Goal: Task Accomplishment & Management: Manage account settings

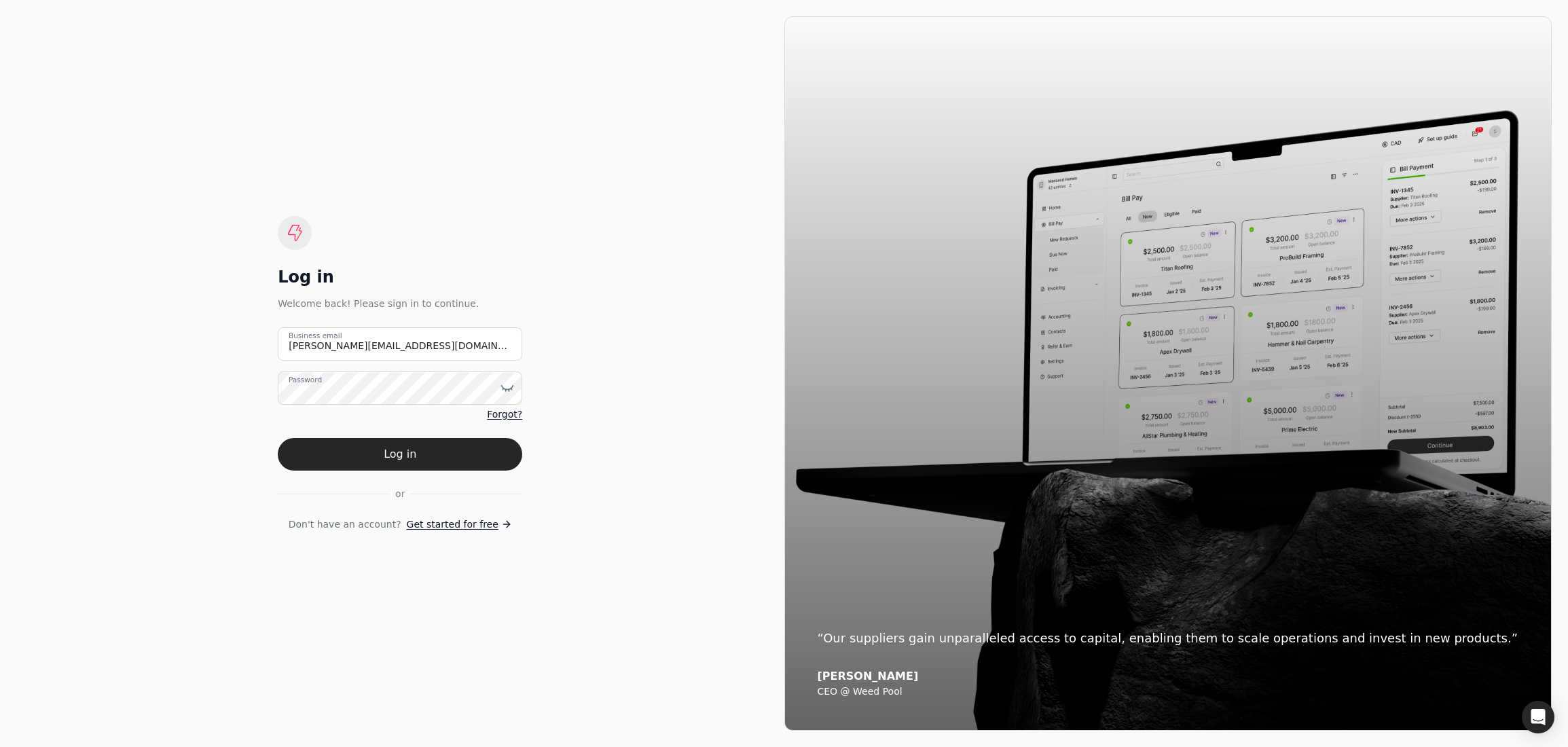
click at [278, 361] on div at bounding box center [278, 361] width 0 height 0
click at [625, 242] on div "Log in Welcome back! Please sign in to continue. [PERSON_NAME][EMAIL_ADDRESS][D…" at bounding box center [400, 374] width 768 height 714
click at [356, 345] on email "[PERSON_NAME][EMAIL_ADDRESS][DOMAIN_NAME]" at bounding box center [400, 343] width 244 height 34
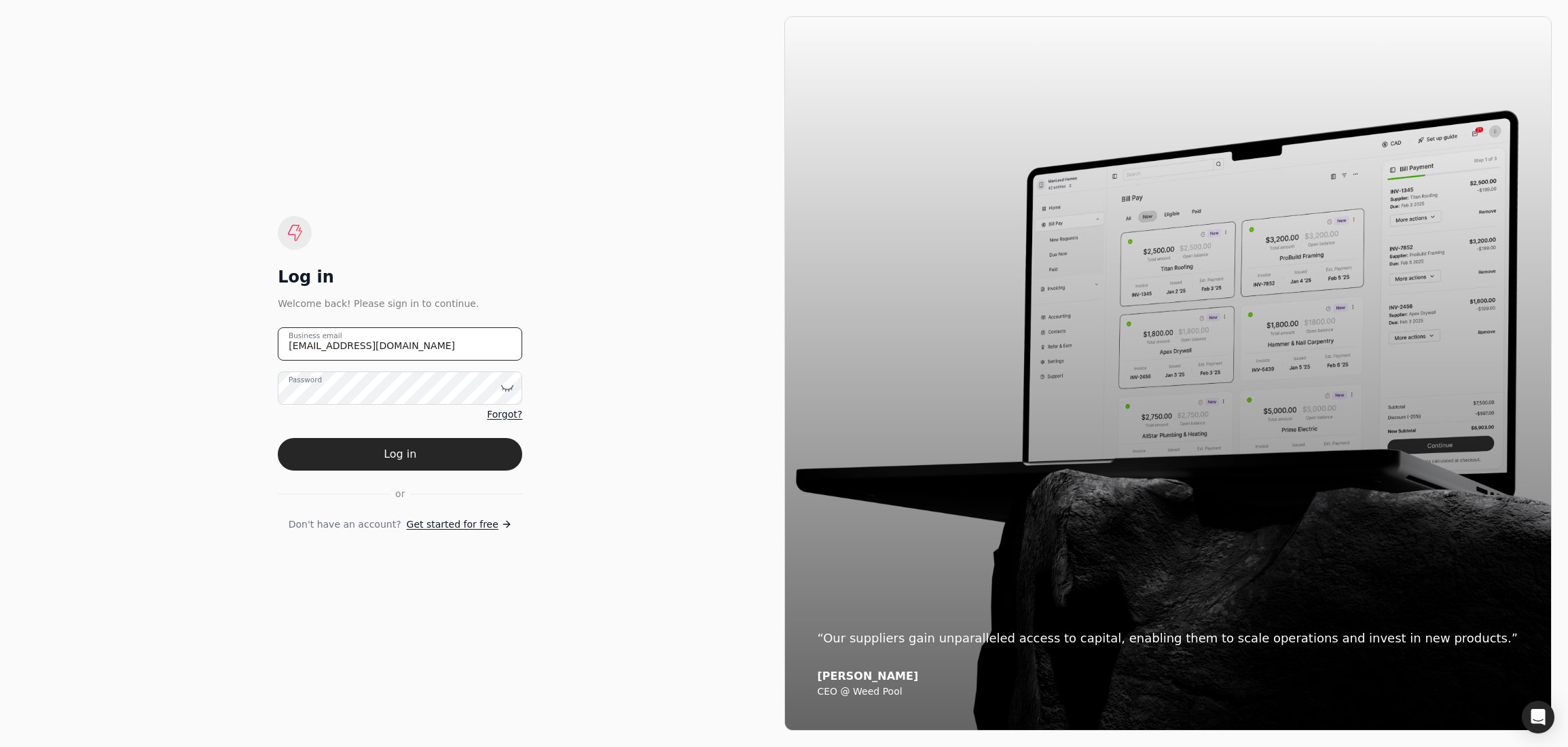
type email "[EMAIL_ADDRESS][DOMAIN_NAME]"
click at [278, 438] on button "Log in" at bounding box center [400, 454] width 244 height 33
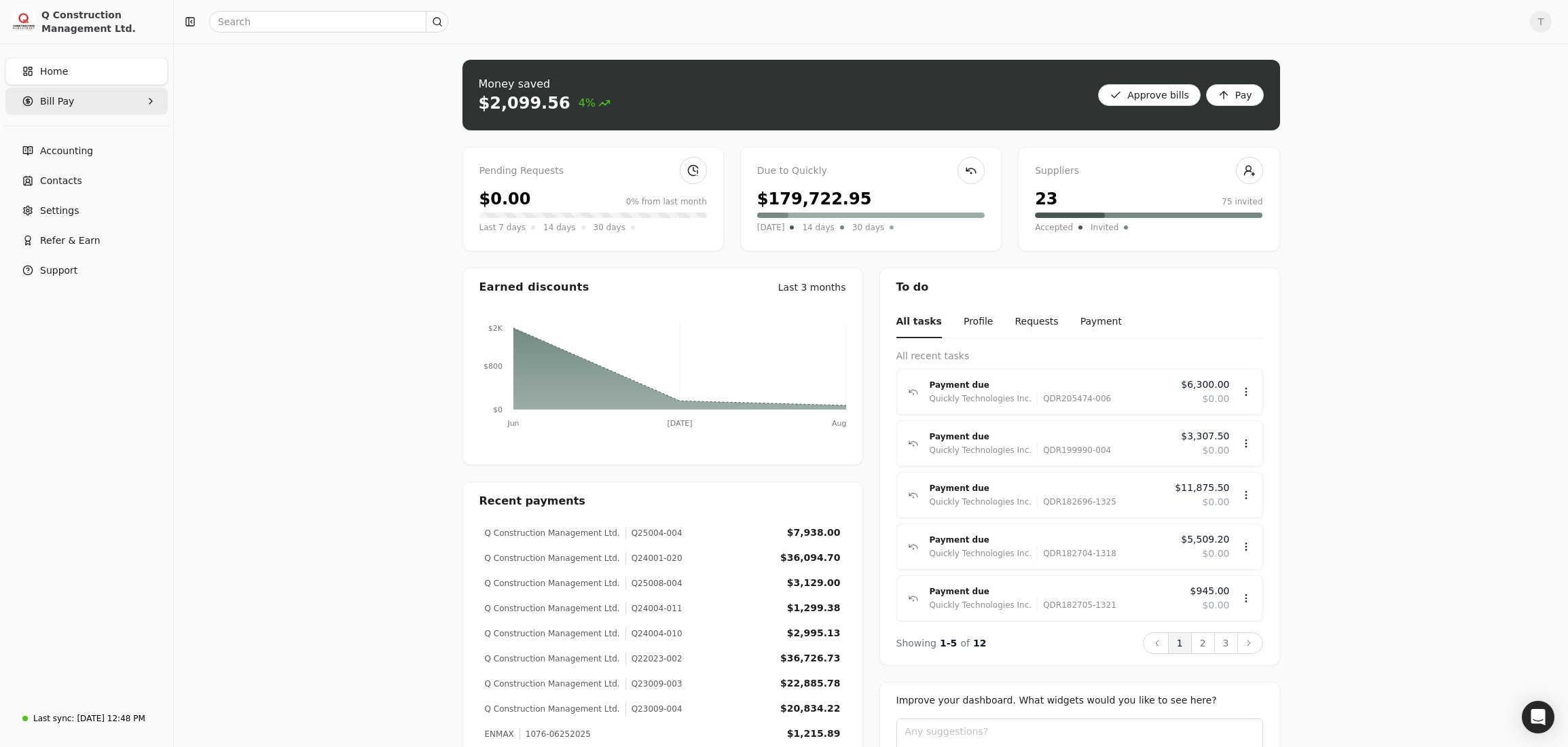
click at [64, 104] on span "Bill Pay" at bounding box center [57, 101] width 34 height 14
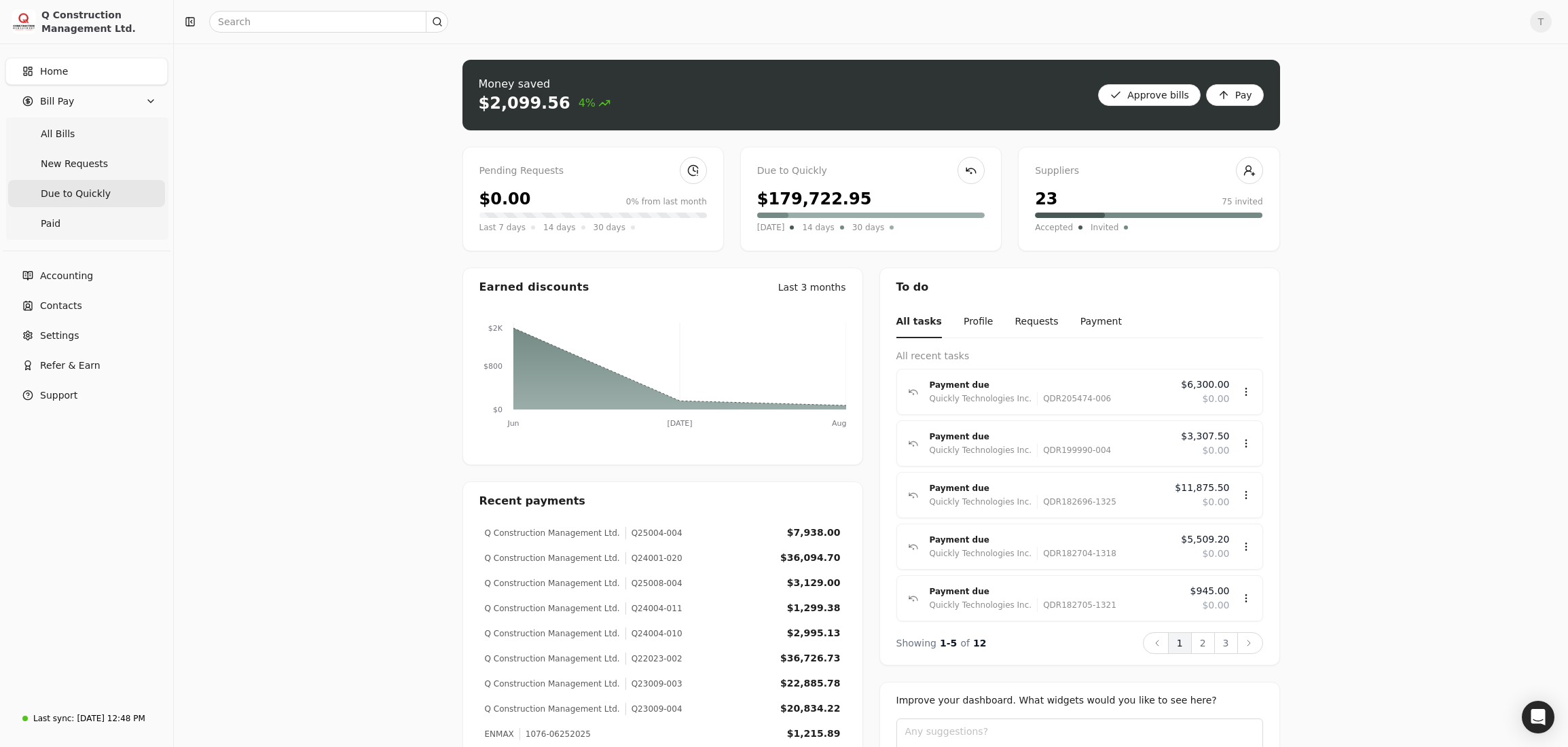
click at [57, 192] on span "Due to Quickly" at bounding box center [76, 194] width 70 height 14
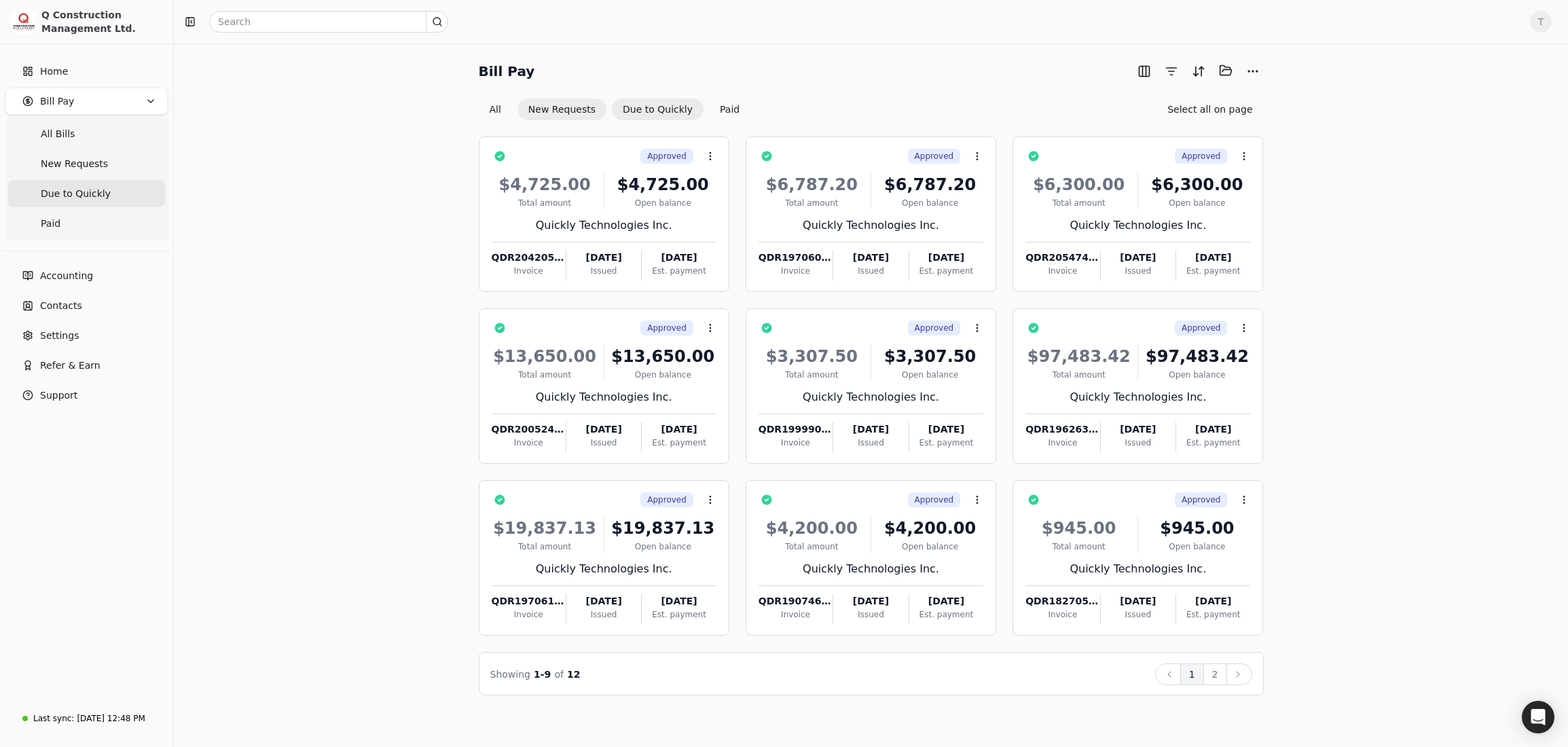
click at [560, 105] on button "New Requests" at bounding box center [562, 109] width 89 height 22
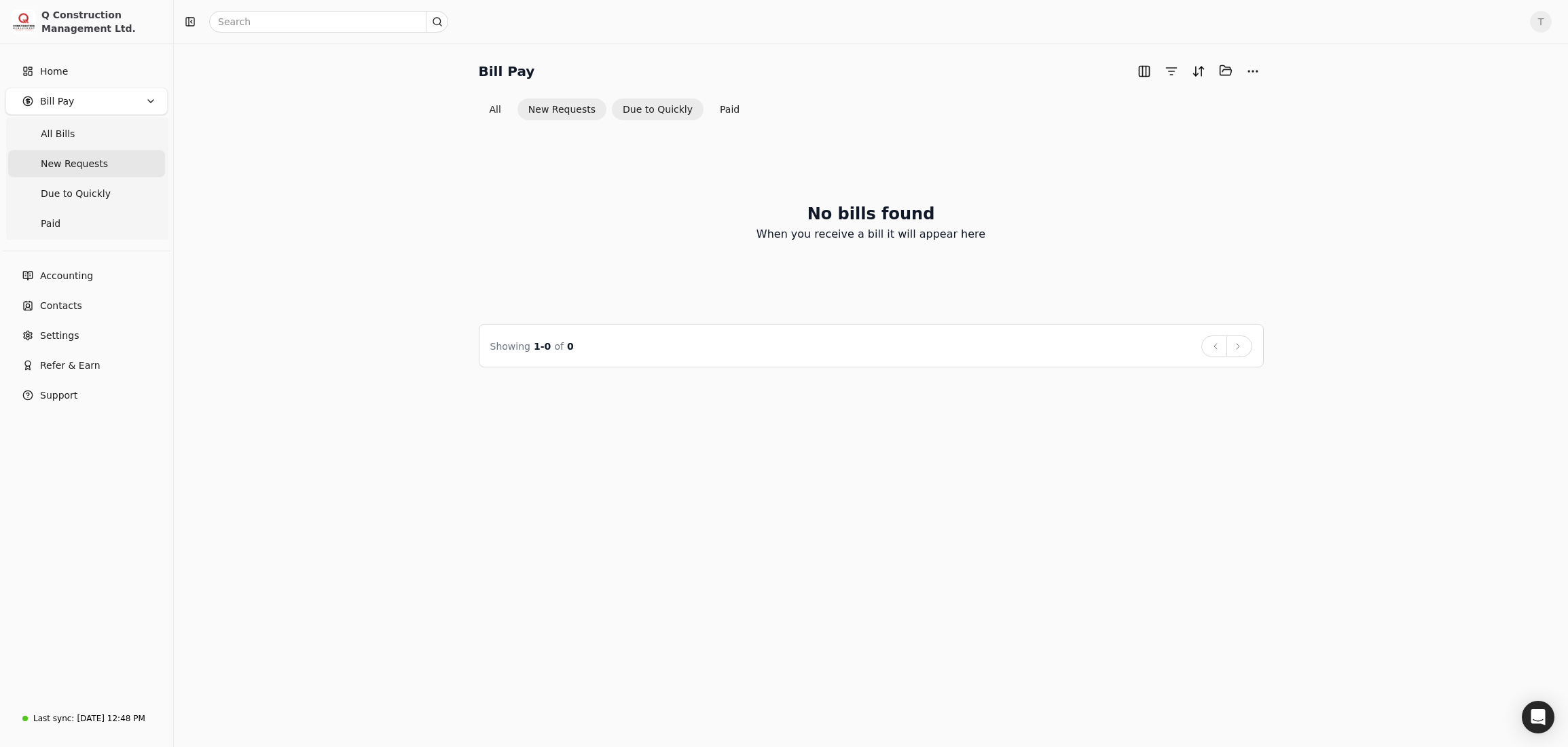
click at [649, 109] on button "Due to Quickly" at bounding box center [657, 109] width 92 height 22
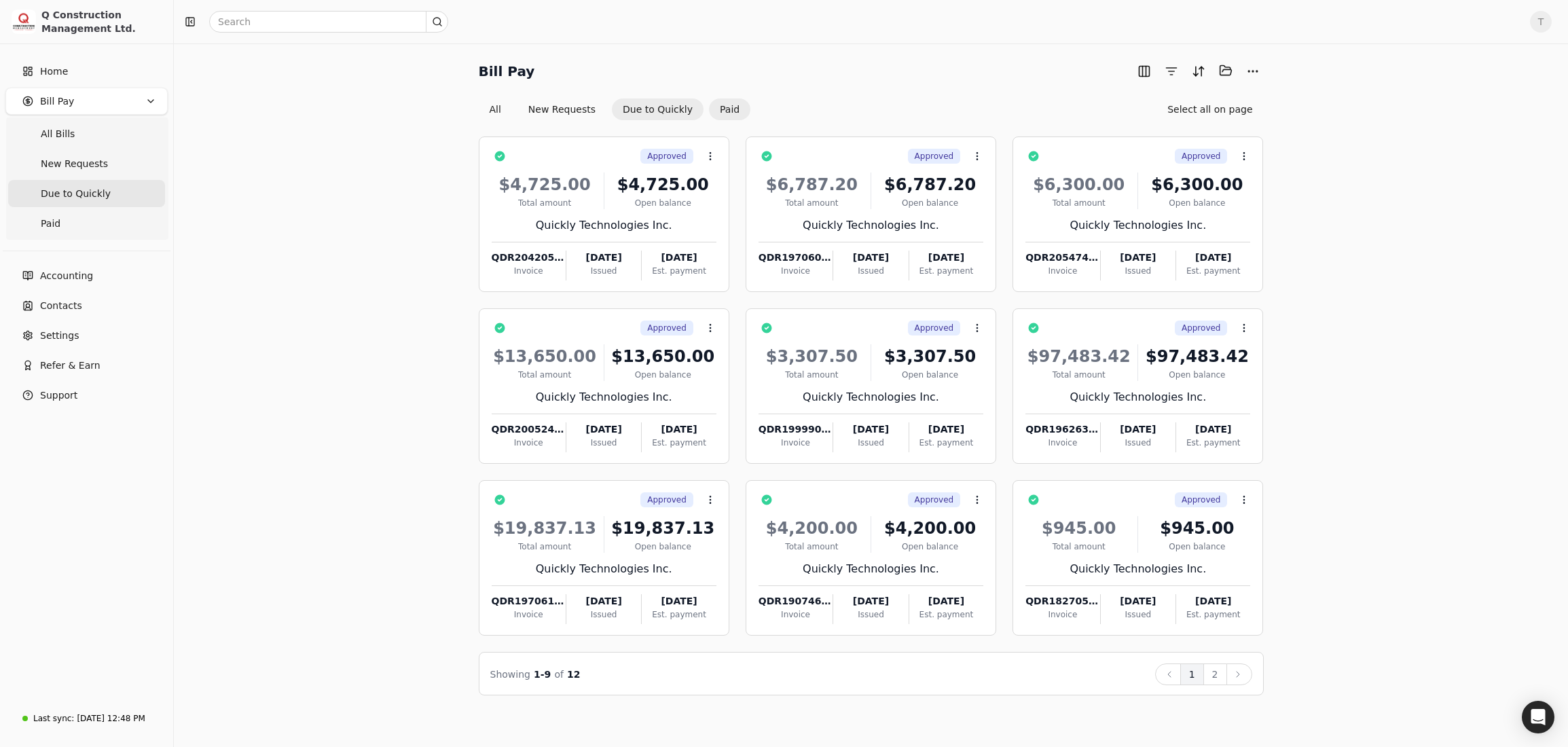
click at [722, 105] on button "Paid" at bounding box center [729, 109] width 42 height 22
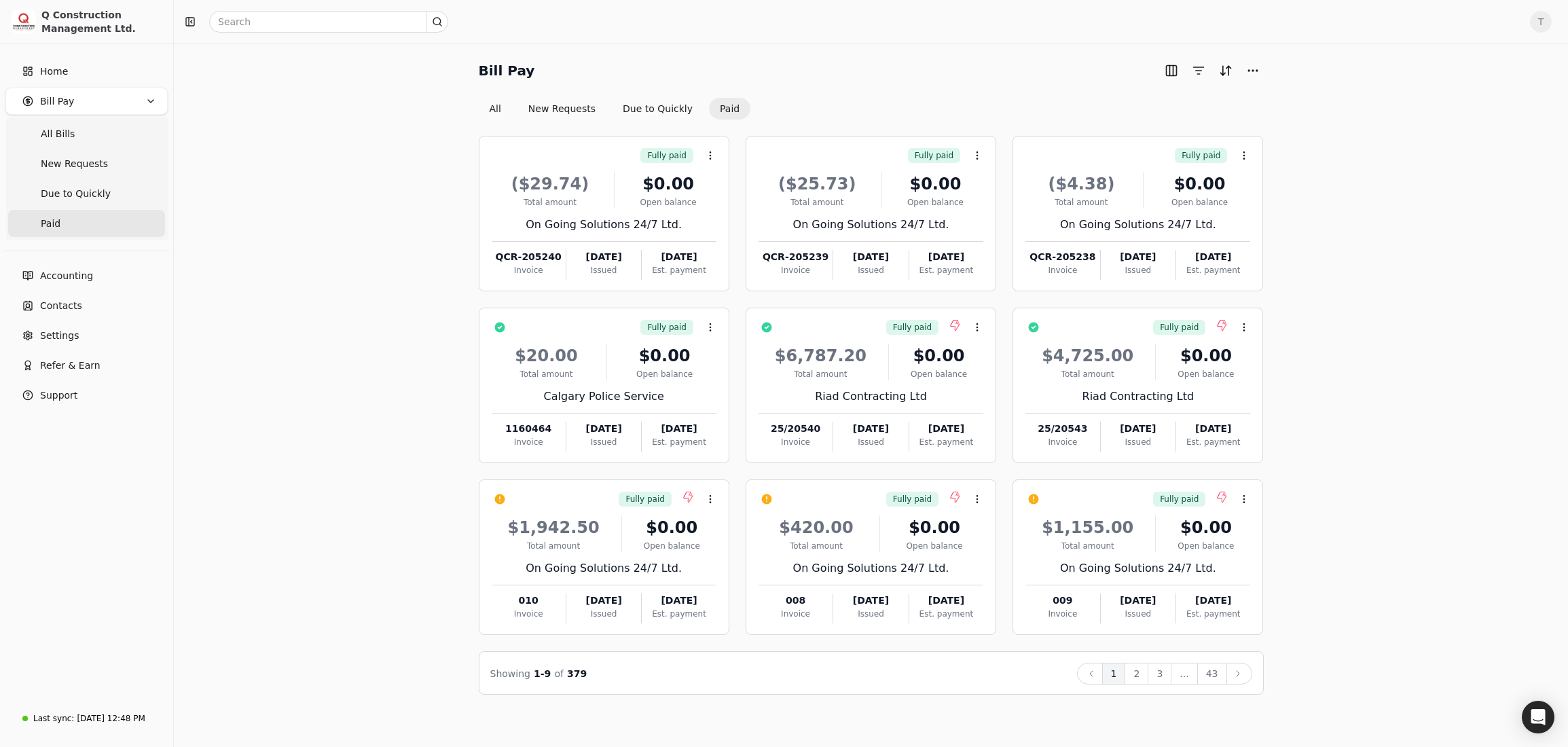
click at [1416, 566] on div "Bill Pay All New Requests Due to Quickly Paid Fully paid Context Menu Button ($…" at bounding box center [871, 377] width 1361 height 635
click at [510, 338] on button "button" at bounding box center [500, 328] width 22 height 22
click at [1242, 501] on icon at bounding box center [1244, 499] width 11 height 11
click at [1361, 476] on div "Bill Pay All New Requests Due to Quickly Paid Fully paid Context Menu Button ($…" at bounding box center [871, 377] width 1361 height 635
click at [86, 194] on span "Due to Quickly" at bounding box center [76, 194] width 70 height 14
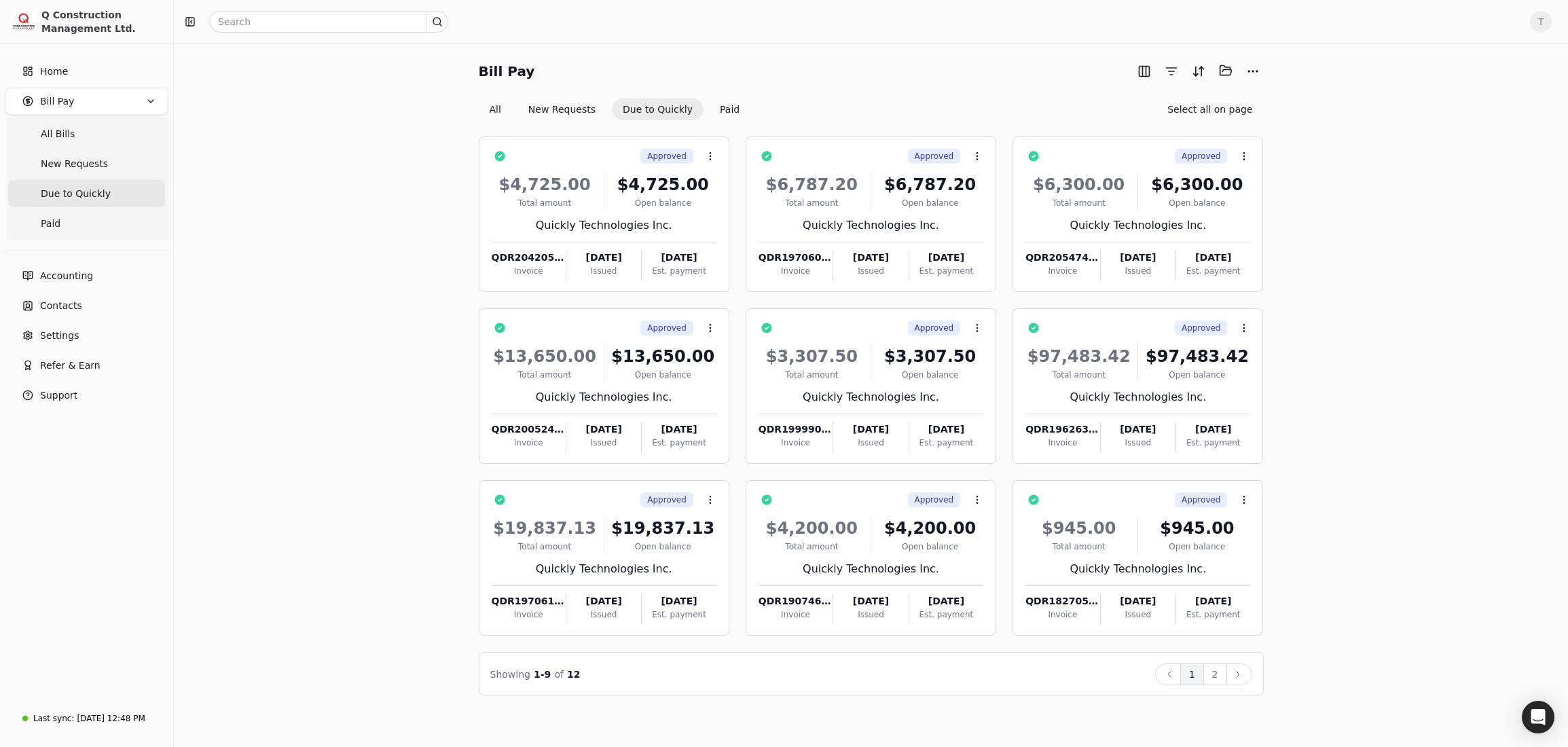
click at [1219, 676] on button "2" at bounding box center [1215, 674] width 24 height 22
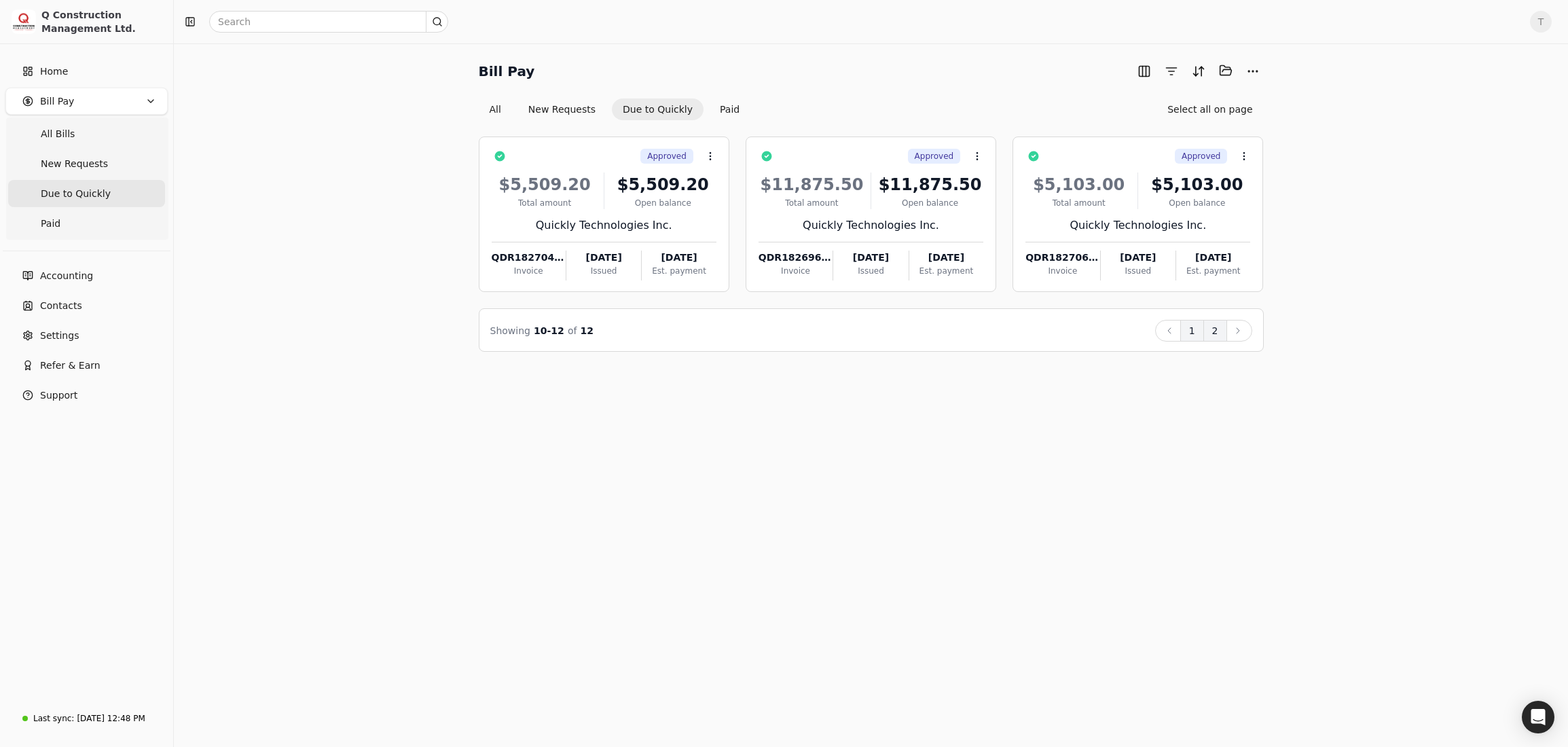
click at [1198, 326] on button "1" at bounding box center [1192, 330] width 24 height 22
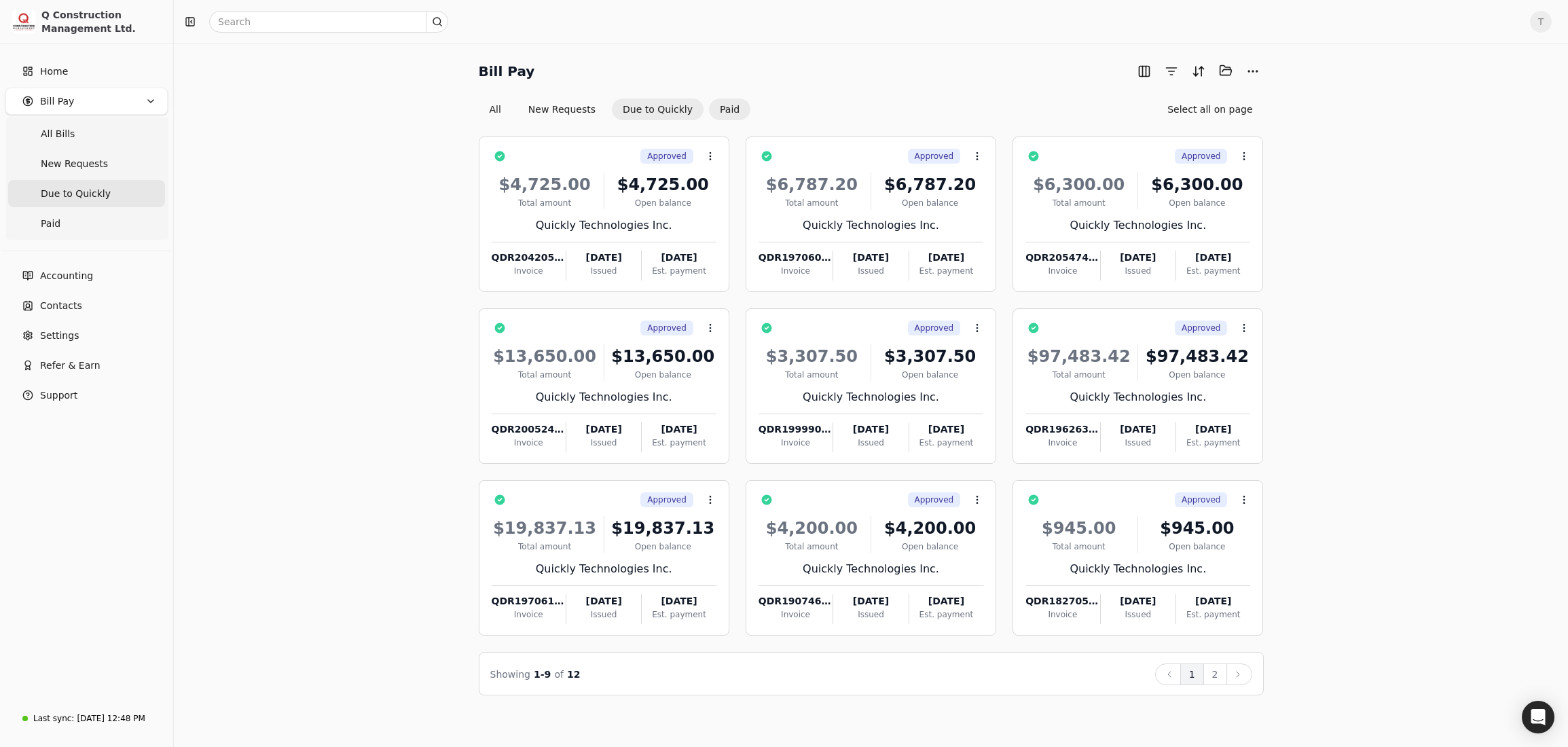
click at [721, 109] on button "Paid" at bounding box center [729, 109] width 42 height 22
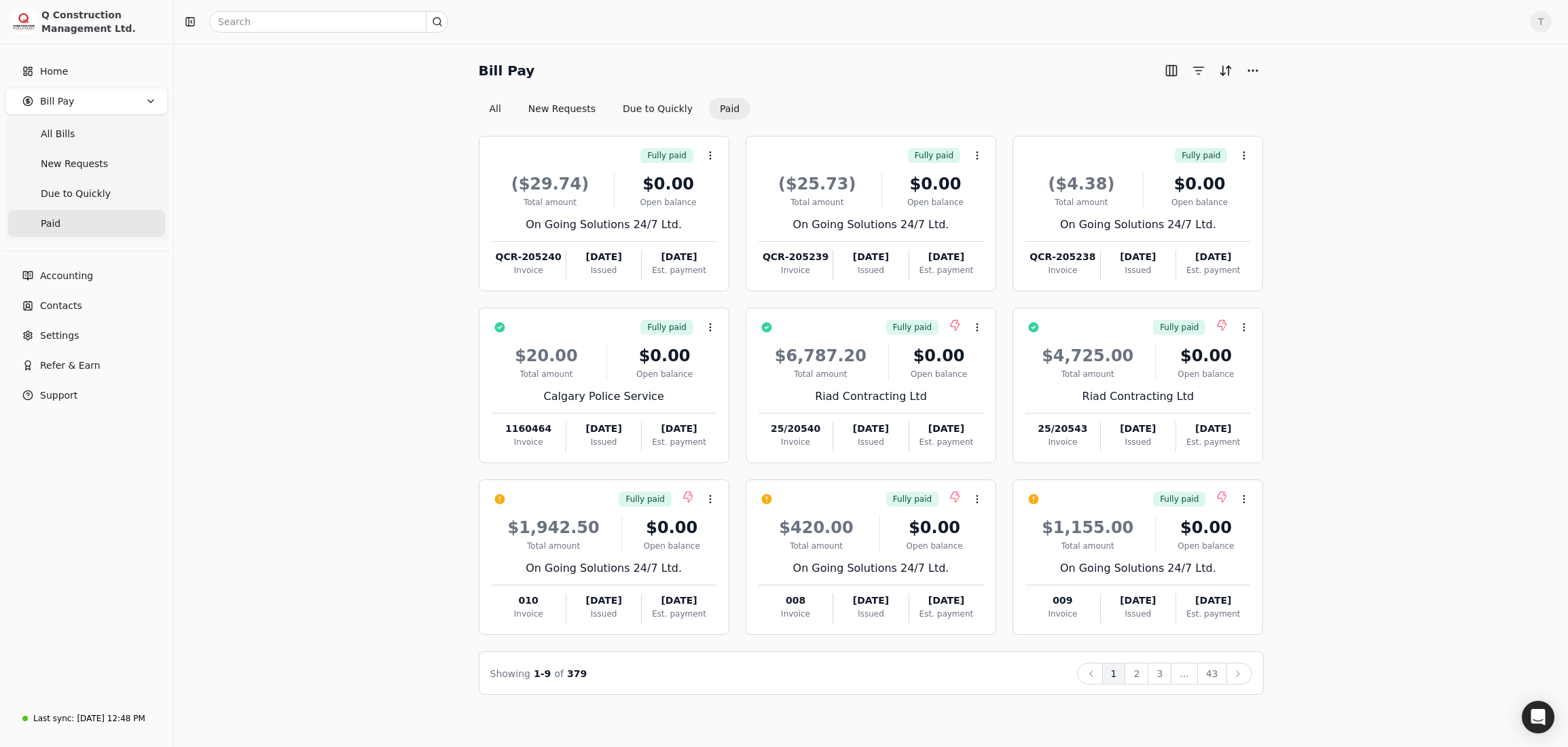
click at [270, 283] on div "Bill Pay All New Requests Due to Quickly Paid Fully paid Context Menu Button ($…" at bounding box center [871, 377] width 1361 height 635
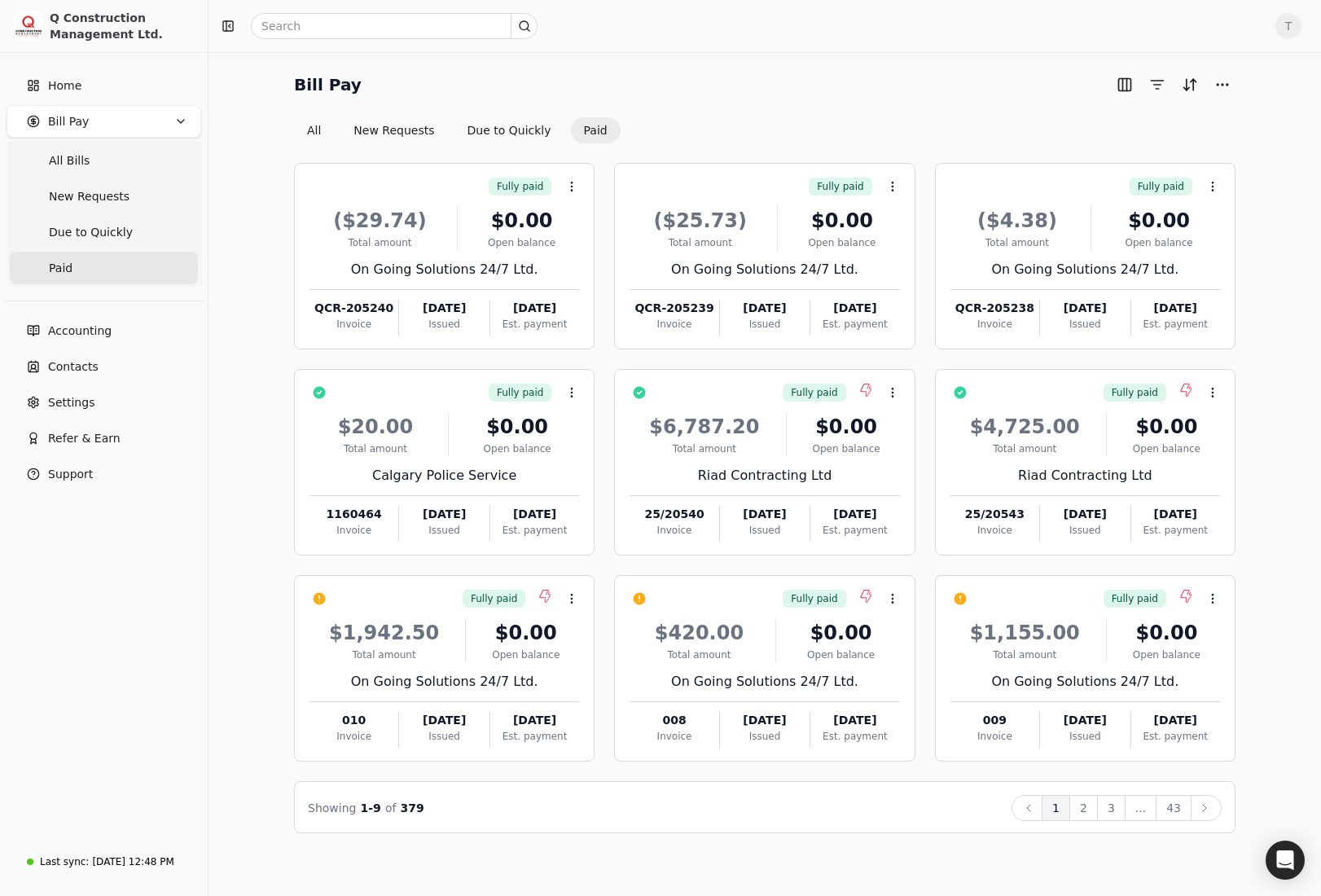
click at [1276, 354] on div "Bill Pay All New Requests Due to Quickly Paid Fully paid Context Menu Button ($…" at bounding box center [765, 452] width 1073 height 761
